Goal: Transaction & Acquisition: Purchase product/service

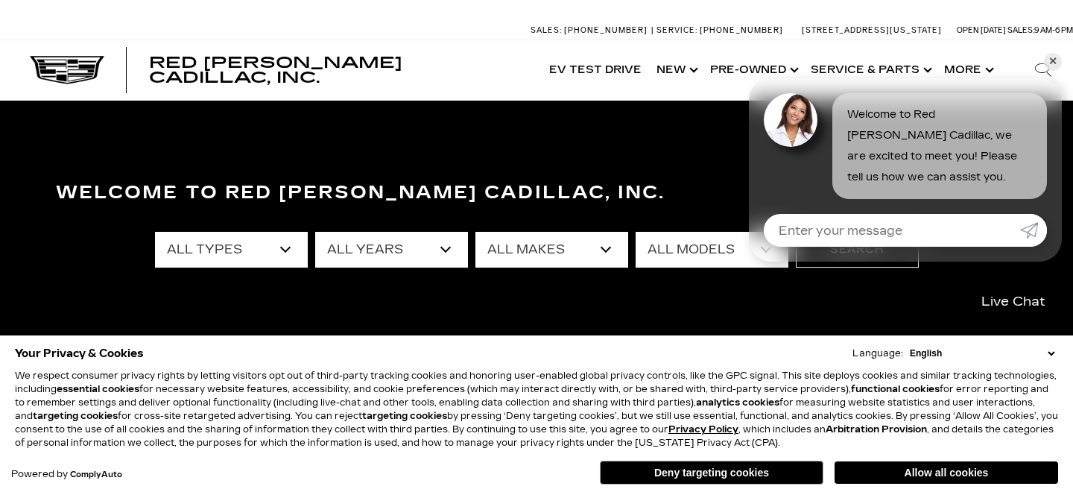
click at [1054, 355] on select "English Spanish / Español English / [GEOGRAPHIC_DATA] Korean / 한국어 Vietnamese /…" at bounding box center [982, 353] width 152 height 13
click at [1054, 60] on link "✕" at bounding box center [1053, 62] width 18 height 18
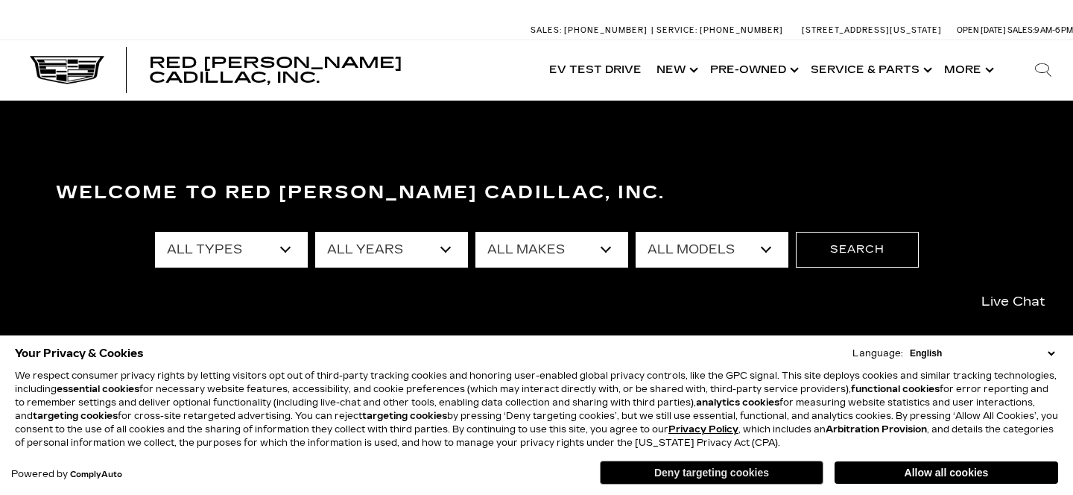
click at [757, 470] on button "Deny targeting cookies" at bounding box center [712, 473] width 224 height 24
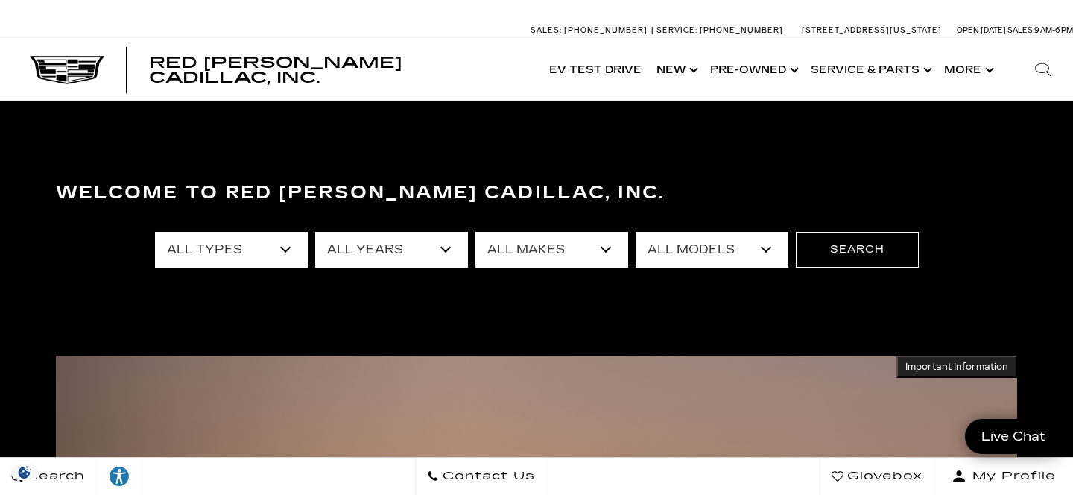
click at [265, 255] on select "All Types New Used Certified Used Demo" at bounding box center [231, 250] width 153 height 36
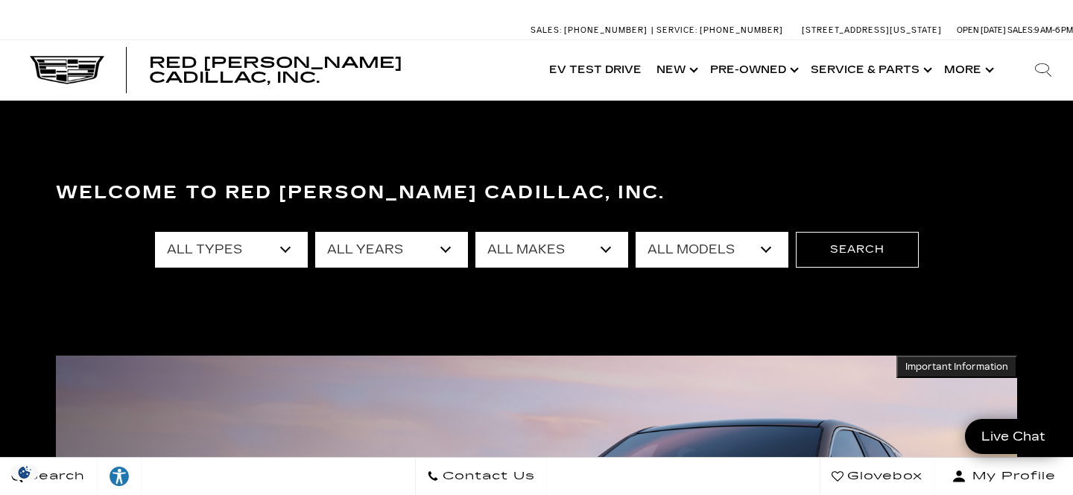
select select "New"
click at [155, 232] on select "All Types New Used Certified Used Demo" at bounding box center [231, 250] width 153 height 36
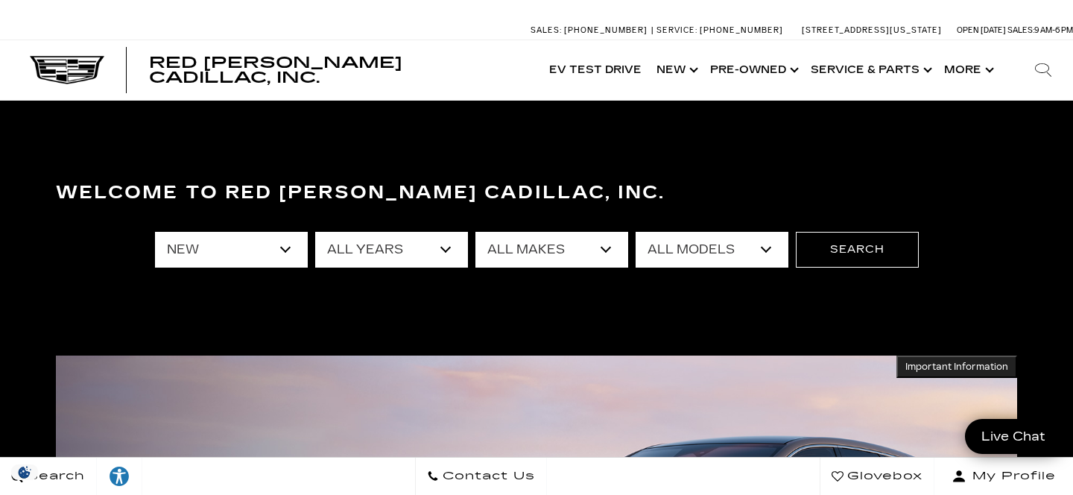
click at [697, 250] on select "All Models CT4 Escalade Escalade ESV ESCALADE IQ ESCALADE IQL LYRIQ OPTIQ VISTI…" at bounding box center [712, 250] width 153 height 36
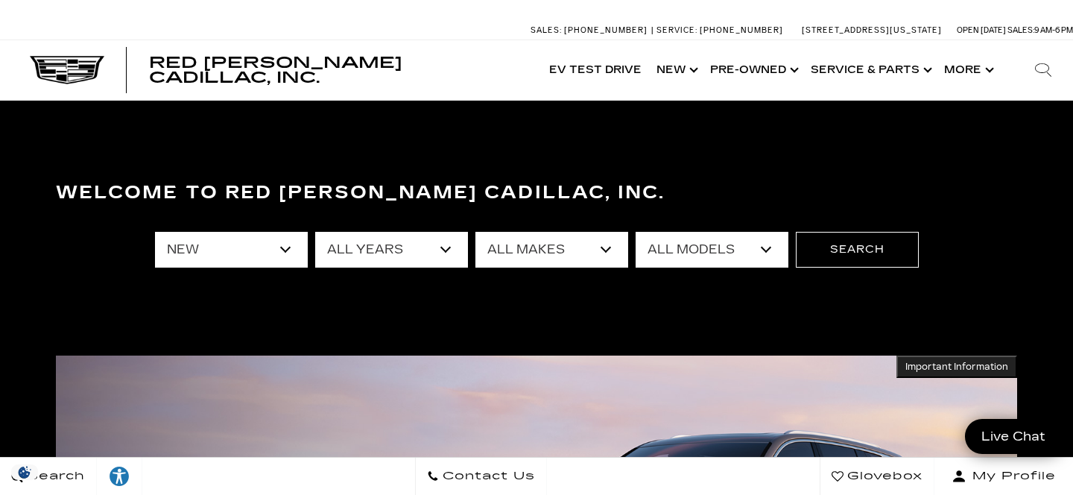
select select "OPTIQ"
click at [636, 232] on select "All Models CT4 Escalade Escalade ESV ESCALADE IQ ESCALADE IQL LYRIQ OPTIQ VISTI…" at bounding box center [712, 250] width 153 height 36
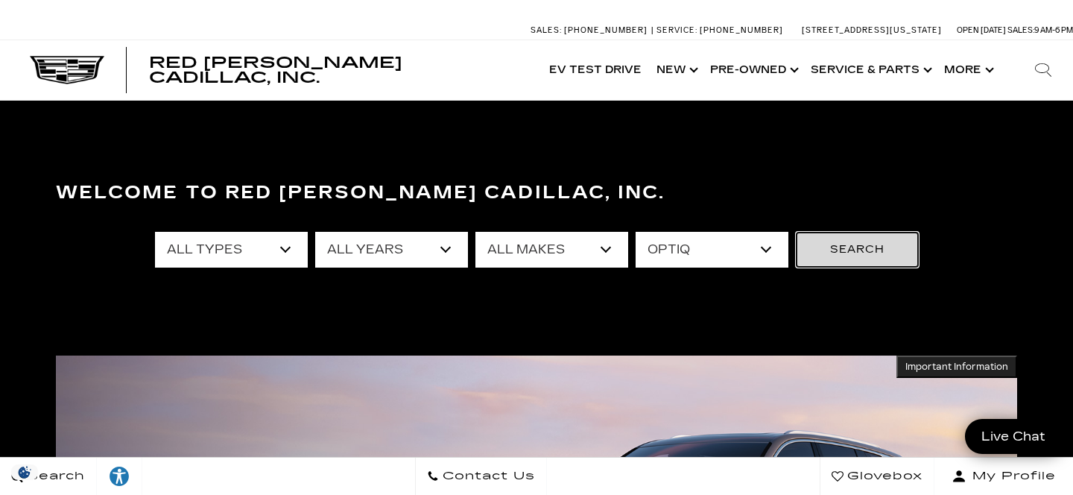
click at [845, 253] on button "Search" at bounding box center [857, 250] width 123 height 36
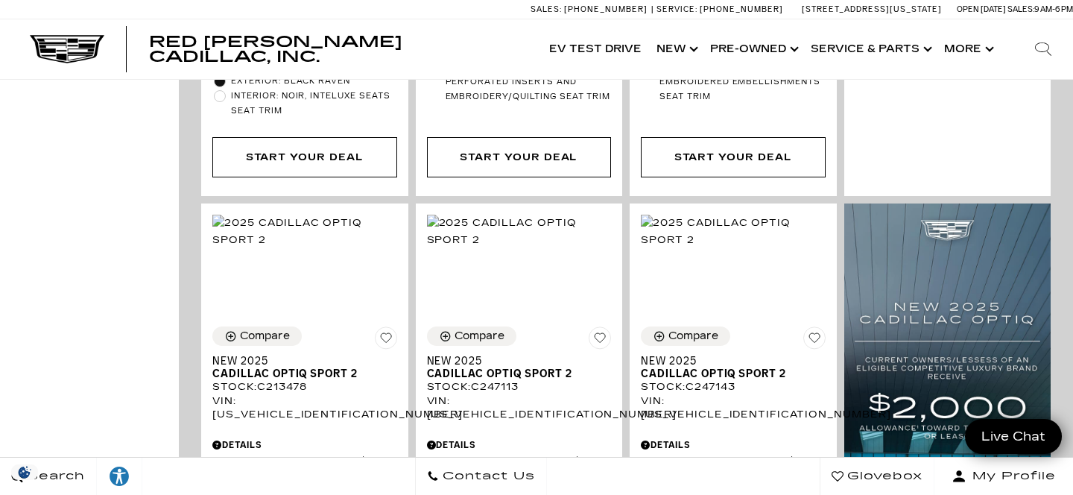
scroll to position [1009, 0]
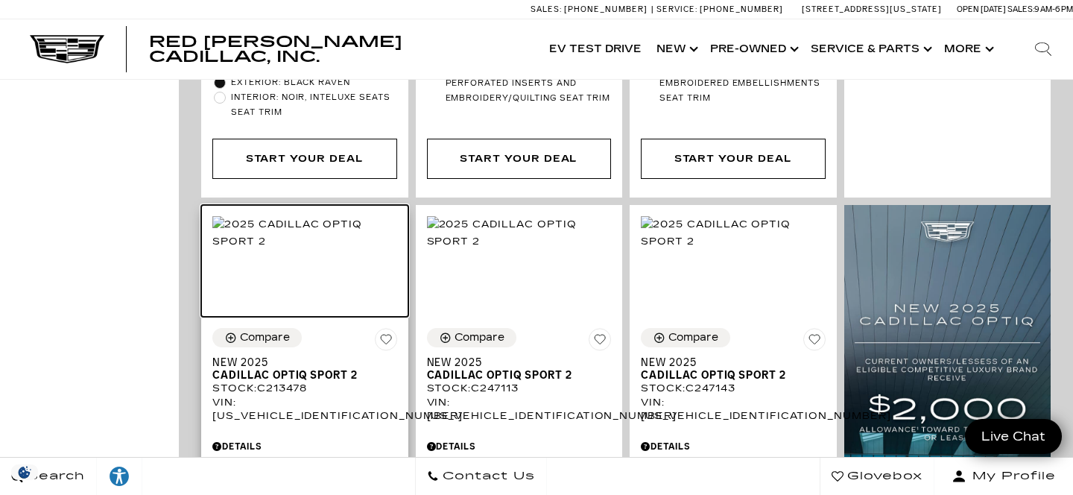
click at [311, 216] on img at bounding box center [304, 232] width 185 height 33
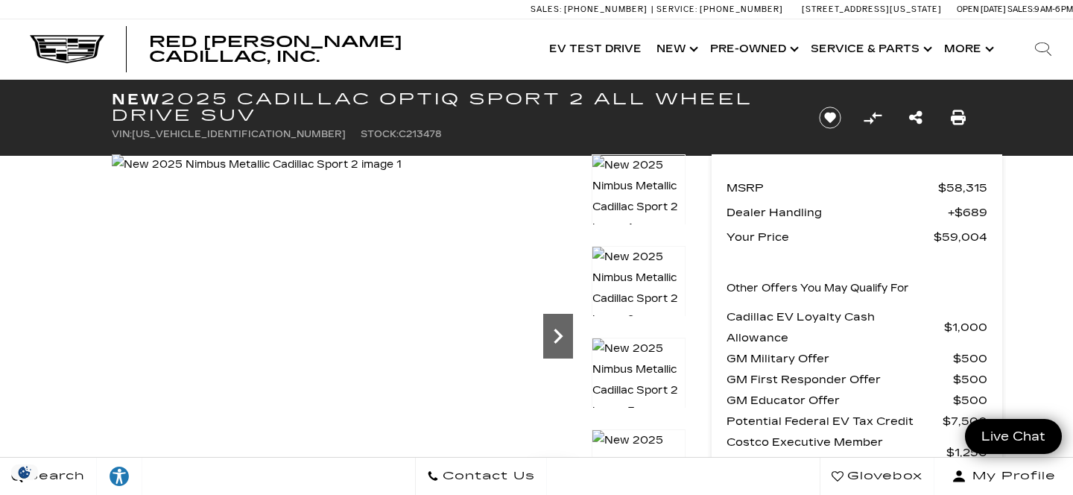
click at [553, 332] on icon "Next" at bounding box center [558, 336] width 30 height 30
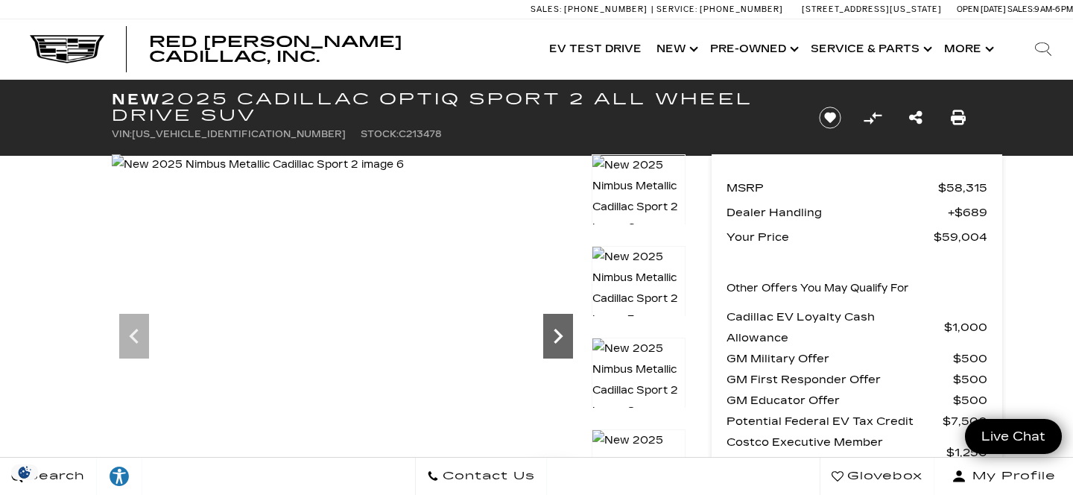
click at [553, 332] on icon "Next" at bounding box center [558, 336] width 30 height 30
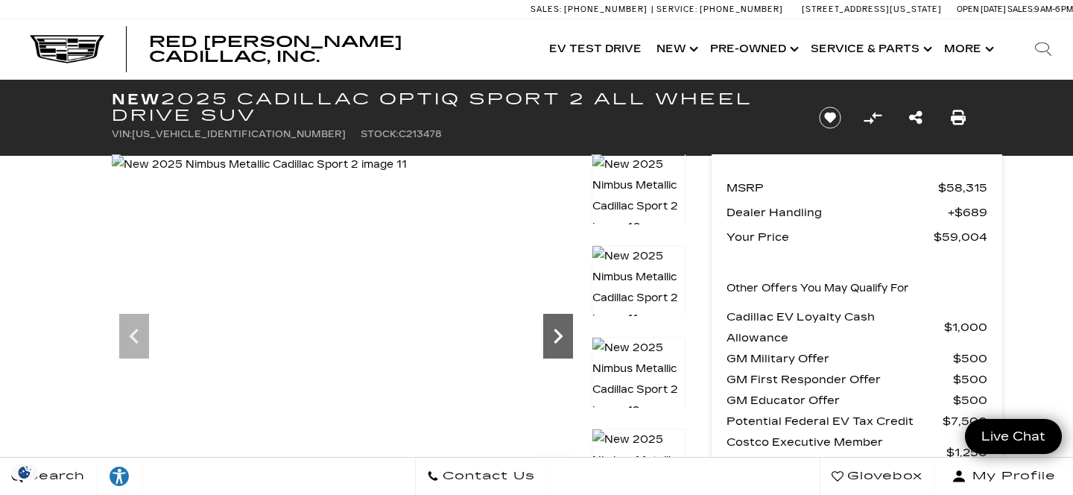
click at [553, 332] on icon "Next" at bounding box center [558, 336] width 30 height 30
click at [409, 175] on img at bounding box center [260, 164] width 297 height 21
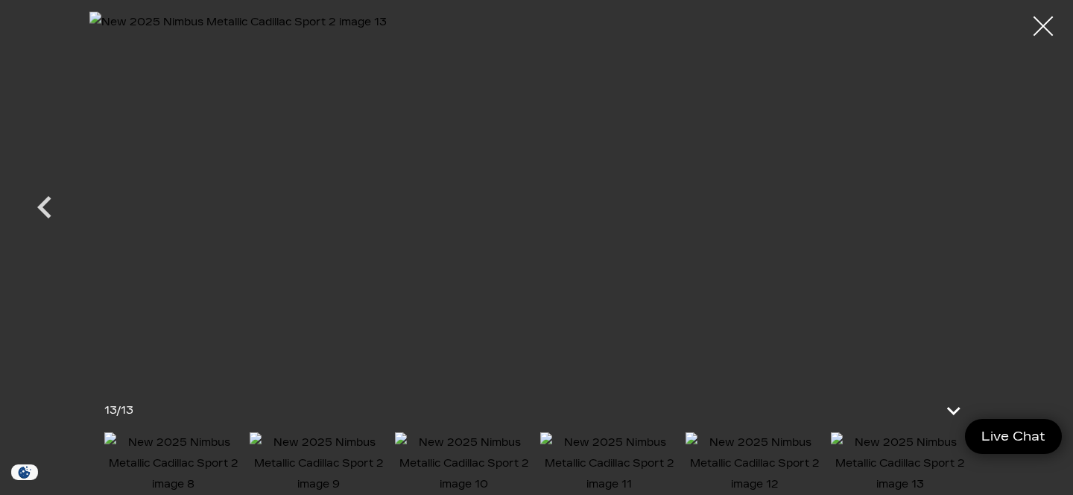
click at [1046, 26] on div at bounding box center [1044, 27] width 40 height 40
